Goal: Task Accomplishment & Management: Use online tool/utility

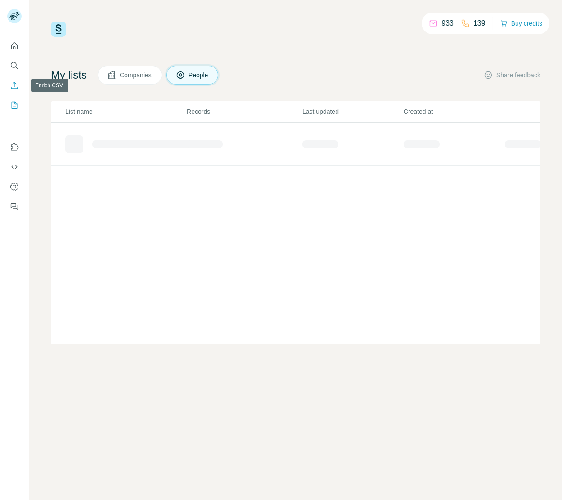
click at [19, 90] on button "Enrich CSV" at bounding box center [14, 85] width 14 height 16
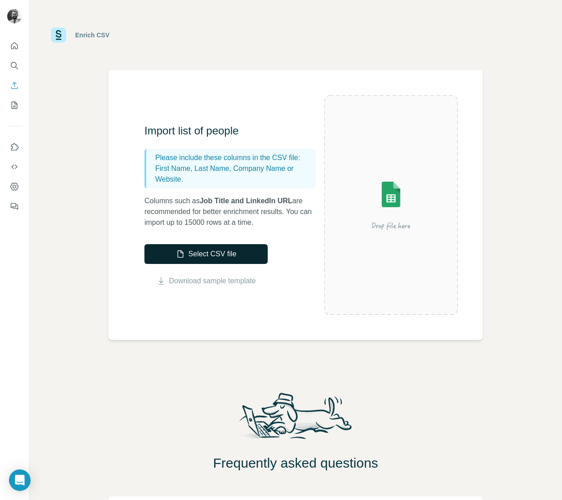
click at [211, 255] on button "Select CSV file" at bounding box center [205, 254] width 123 height 20
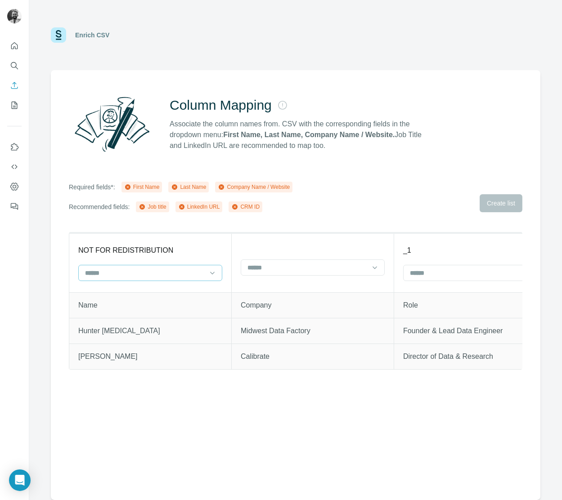
click at [198, 278] on div at bounding box center [144, 272] width 121 height 15
click at [322, 231] on div "Column Mapping Associate the column names from. CSV with the corresponding fiel…" at bounding box center [295, 285] width 489 height 430
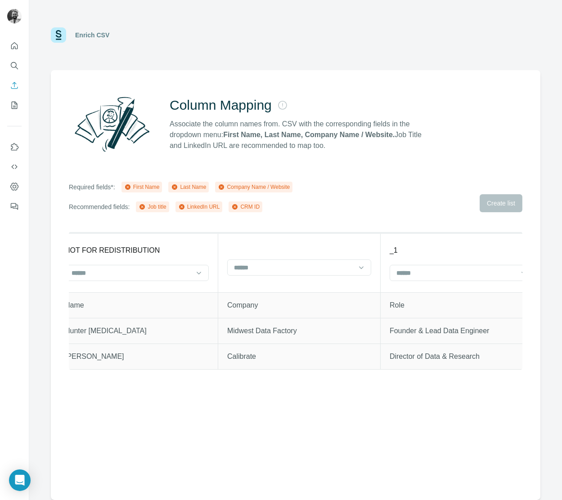
scroll to position [0, 34]
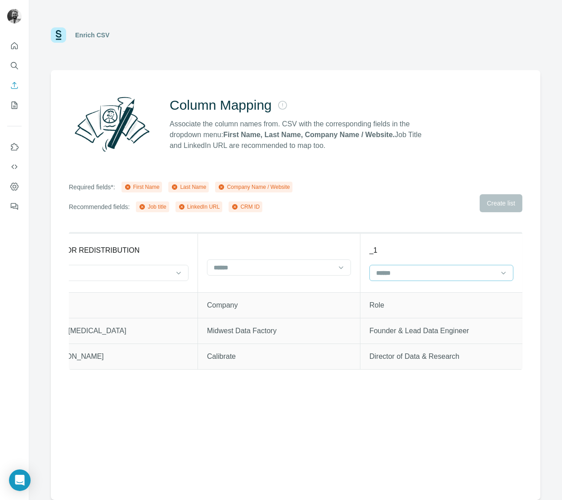
click at [378, 274] on input at bounding box center [435, 273] width 121 height 10
click at [420, 307] on div "Job title" at bounding box center [440, 308] width 129 height 9
click at [308, 272] on div at bounding box center [273, 267] width 121 height 15
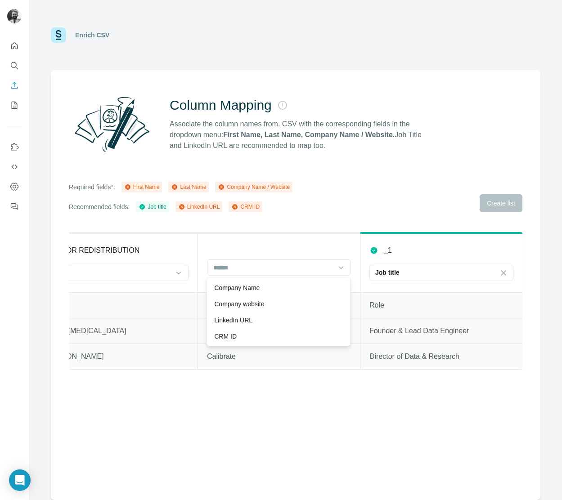
click at [291, 288] on div "Company Name" at bounding box center [278, 287] width 129 height 9
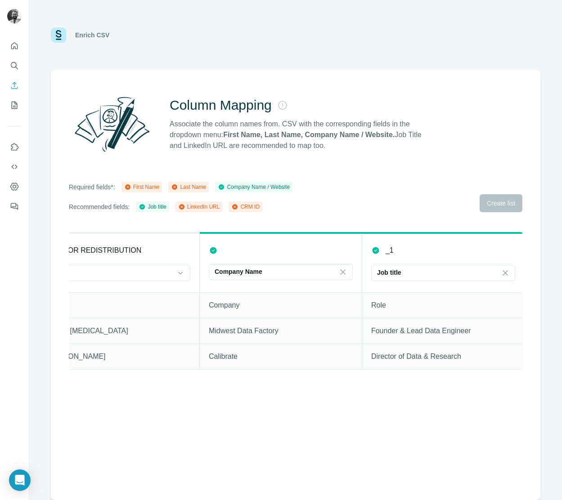
scroll to position [0, 0]
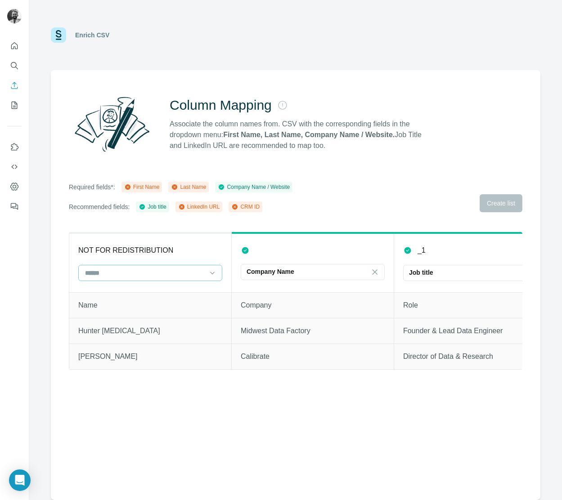
click at [148, 271] on input at bounding box center [144, 273] width 121 height 10
click at [127, 296] on div "First Name" at bounding box center [150, 292] width 129 height 9
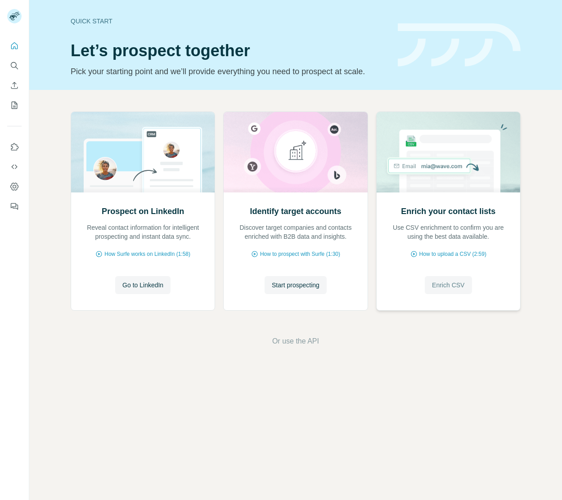
click at [432, 285] on span "Enrich CSV" at bounding box center [448, 285] width 32 height 9
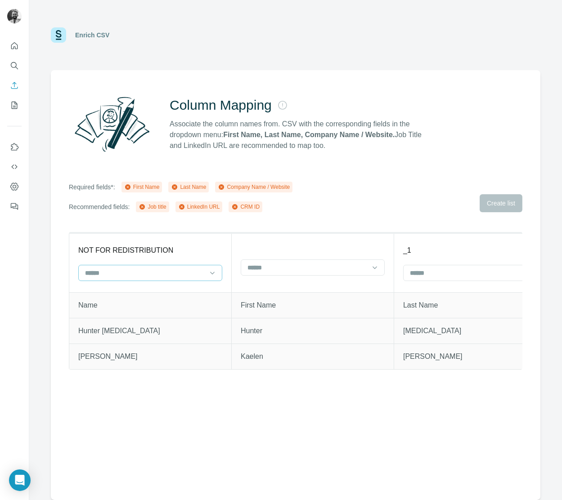
click at [192, 268] on input at bounding box center [144, 273] width 121 height 10
click at [290, 240] on th at bounding box center [313, 262] width 162 height 59
click at [278, 273] on div at bounding box center [306, 267] width 121 height 15
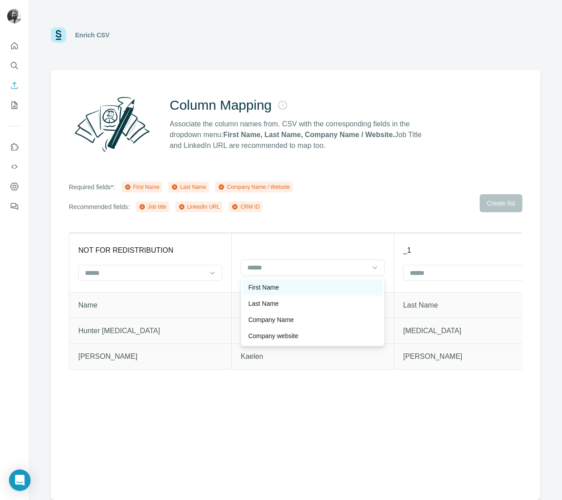
click at [281, 291] on div "First Name" at bounding box center [312, 287] width 129 height 9
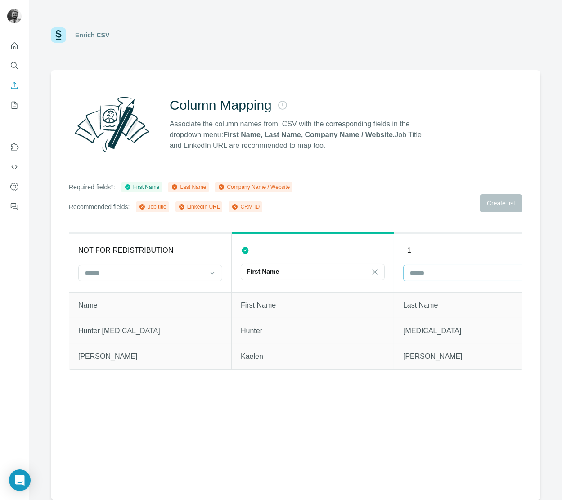
click at [451, 276] on input at bounding box center [469, 273] width 121 height 10
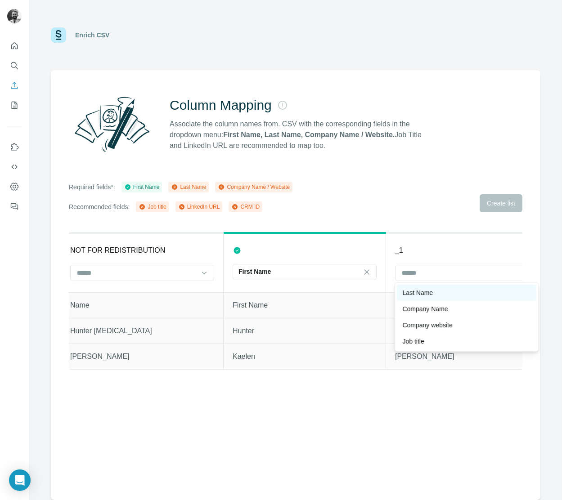
click at [437, 294] on div "Last Name" at bounding box center [466, 292] width 129 height 9
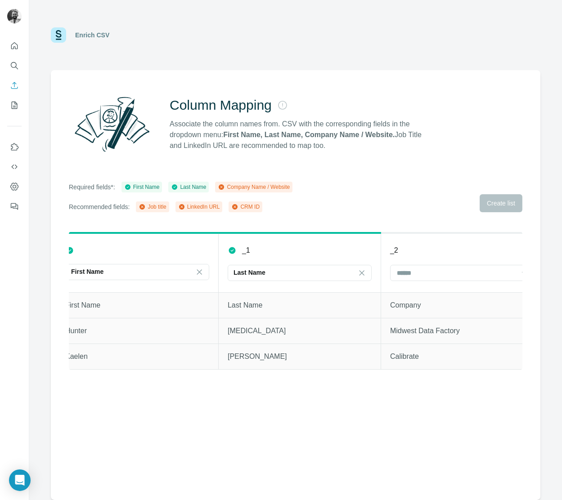
scroll to position [0, 278]
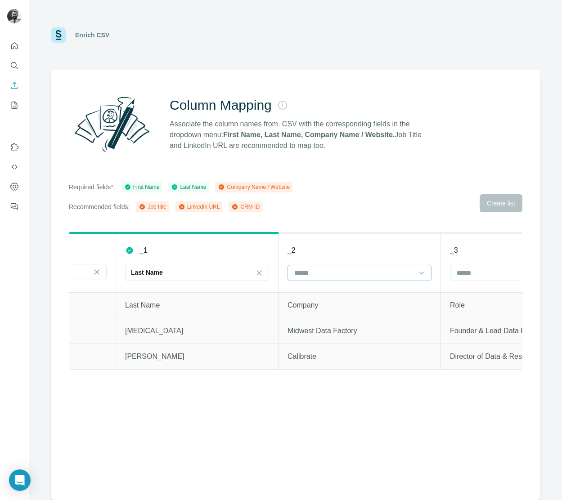
click at [359, 274] on input at bounding box center [353, 273] width 121 height 10
click at [352, 291] on div "Company Name" at bounding box center [359, 292] width 129 height 9
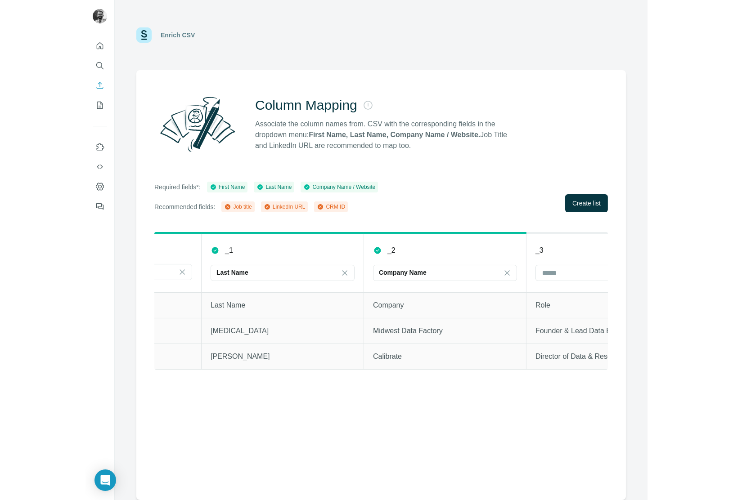
scroll to position [0, 358]
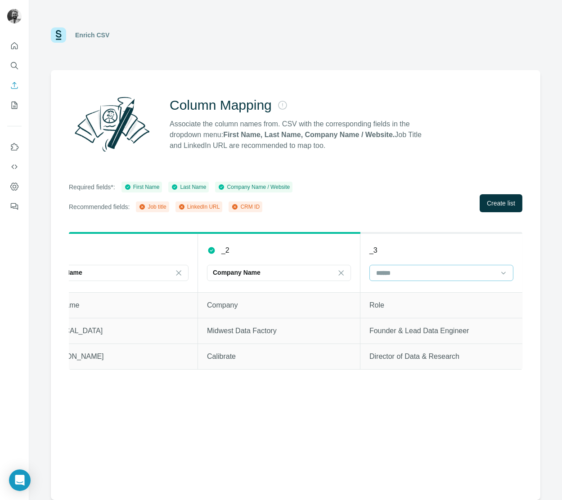
click at [387, 276] on input at bounding box center [435, 273] width 121 height 10
click at [402, 315] on div "Job title" at bounding box center [440, 309] width 139 height 16
click at [481, 209] on button "Create list" at bounding box center [500, 203] width 43 height 18
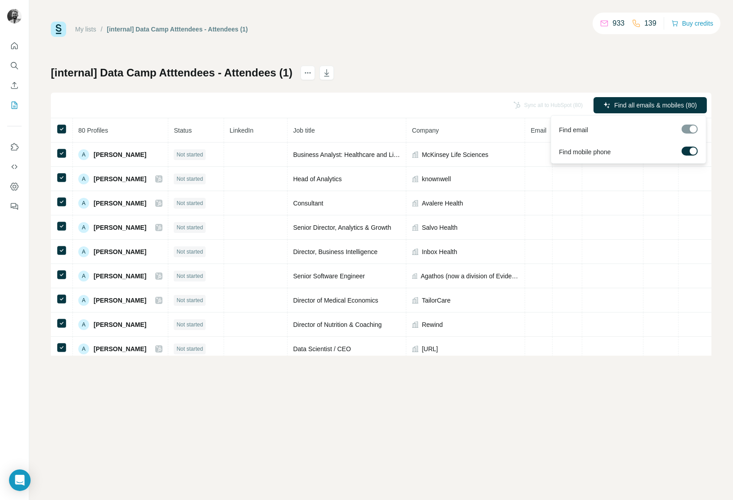
click at [561, 152] on div at bounding box center [692, 150] width 7 height 7
click at [561, 101] on span "Find all emails (80)" at bounding box center [670, 105] width 53 height 9
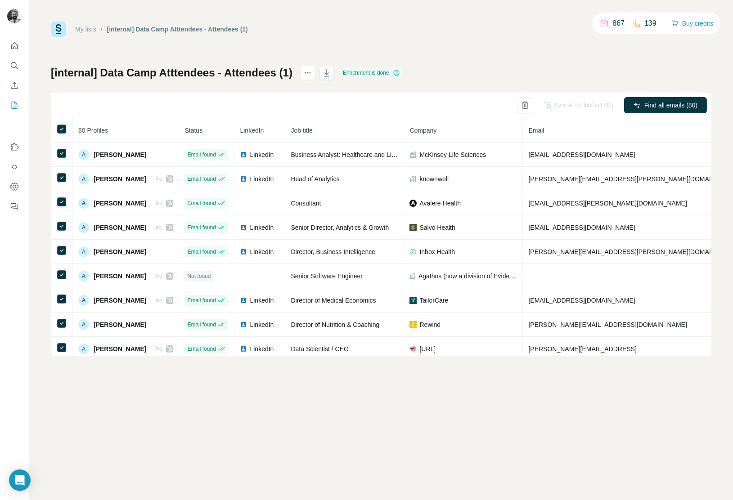
click at [331, 74] on icon "button" at bounding box center [326, 72] width 9 height 9
click at [315, 72] on button "actions" at bounding box center [307, 73] width 14 height 14
click at [311, 76] on icon "actions" at bounding box center [307, 72] width 9 height 9
click at [384, 43] on div "My lists / [internal] Data Camp Atttendees - Attendees (1) 867 139 Buy credits …" at bounding box center [381, 189] width 660 height 334
